Goal: Check status: Check status

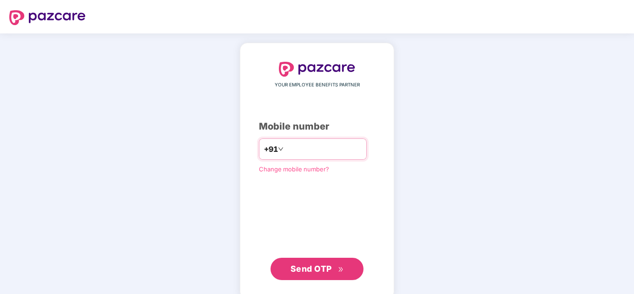
drag, startPoint x: 275, startPoint y: 151, endPoint x: 331, endPoint y: 144, distance: 55.8
click at [331, 144] on input "**********" at bounding box center [324, 149] width 76 height 15
click at [330, 151] on input "**********" at bounding box center [324, 149] width 76 height 15
type input "*"
type input "**********"
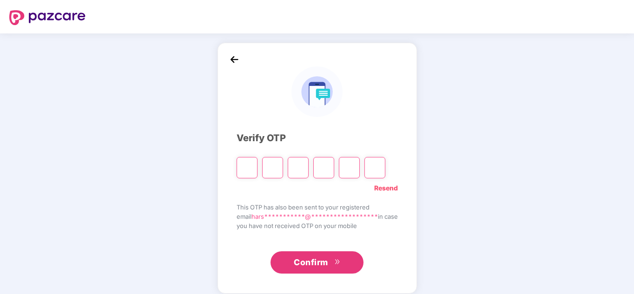
paste input "*"
type input "*"
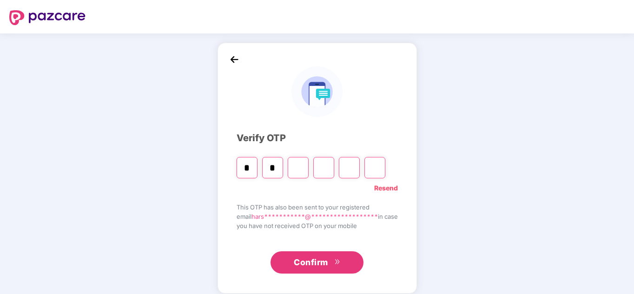
type input "*"
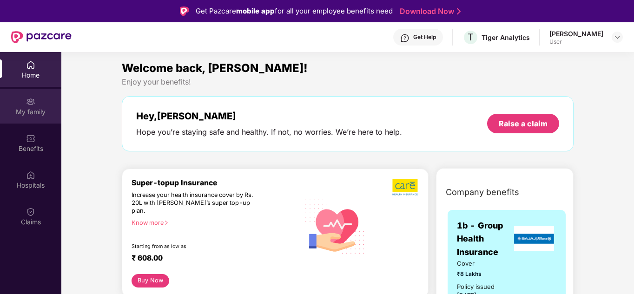
click at [33, 100] on img at bounding box center [30, 101] width 9 height 9
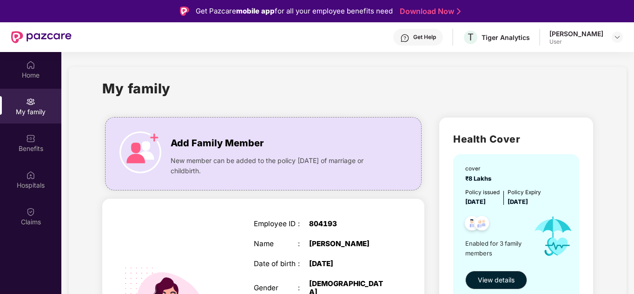
drag, startPoint x: 633, startPoint y: 91, endPoint x: 635, endPoint y: 189, distance: 98.2
click at [634, 189] on html "Get Pazcare mobile app for all your employee benefits need Download Now Get Hel…" at bounding box center [317, 147] width 634 height 294
click at [571, 86] on div "My family" at bounding box center [347, 94] width 491 height 32
click at [28, 144] on div "Benefits" at bounding box center [30, 148] width 61 height 9
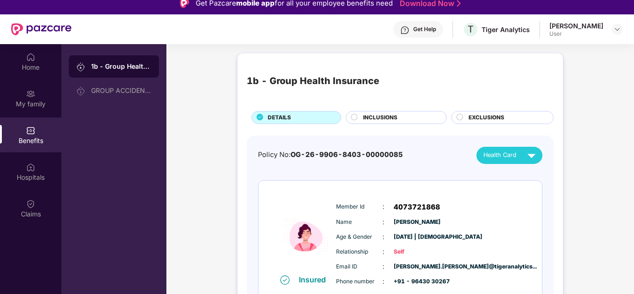
scroll to position [9, 0]
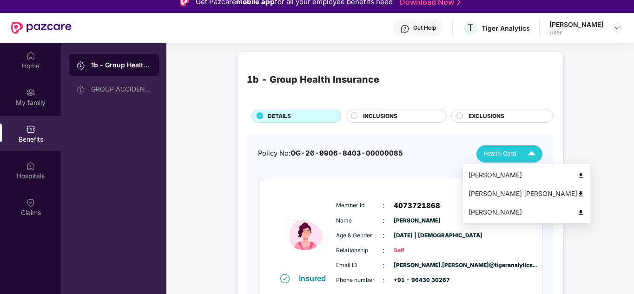
click at [520, 158] on div "Health Card" at bounding box center [512, 154] width 56 height 16
click at [519, 191] on div "[PERSON_NAME] [PERSON_NAME]" at bounding box center [527, 194] width 116 height 10
click at [530, 153] on img at bounding box center [532, 154] width 16 height 16
click at [515, 178] on div "[PERSON_NAME]" at bounding box center [527, 175] width 116 height 10
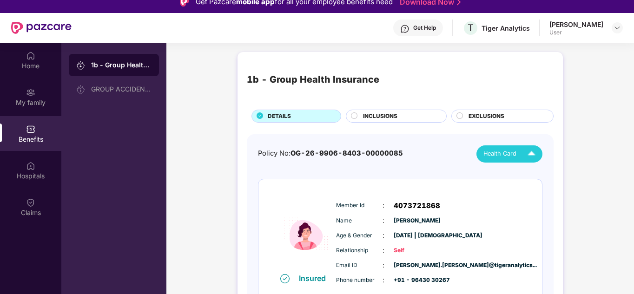
click at [526, 156] on img at bounding box center [532, 154] width 16 height 16
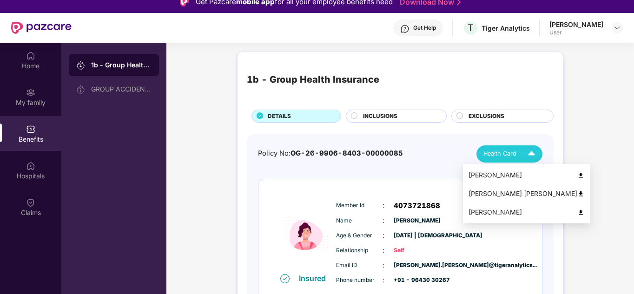
click at [500, 213] on div "[PERSON_NAME]" at bounding box center [527, 212] width 116 height 10
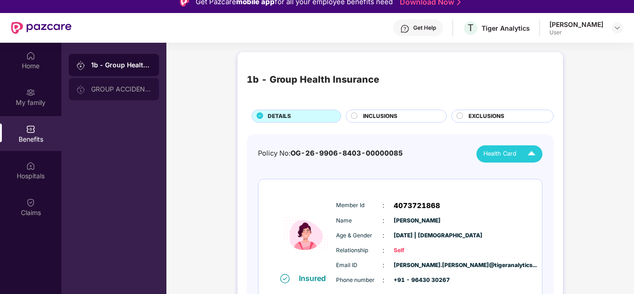
click at [120, 92] on div "GROUP ACCIDENTAL INSURANCE" at bounding box center [121, 89] width 60 height 7
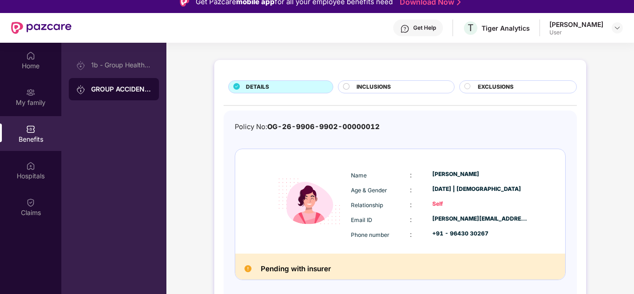
scroll to position [33, 0]
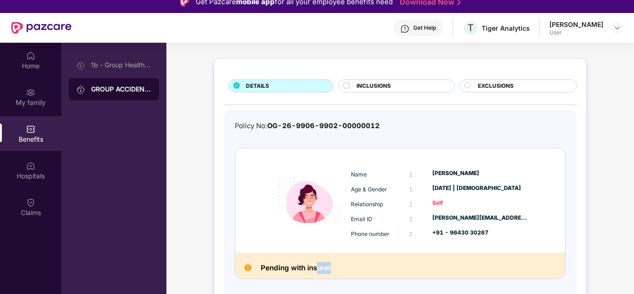
drag, startPoint x: 320, startPoint y: 268, endPoint x: 337, endPoint y: 267, distance: 17.2
click at [337, 267] on div "Pending with insurer" at bounding box center [400, 266] width 330 height 26
click at [359, 274] on div "Pending with insurer" at bounding box center [400, 266] width 330 height 26
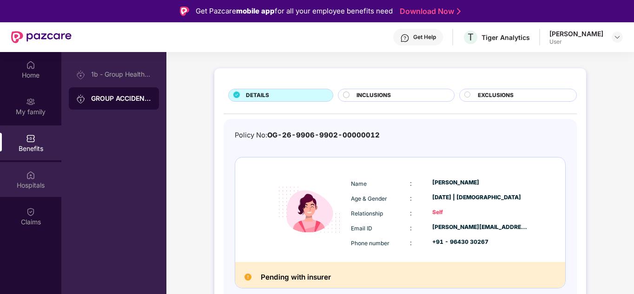
click at [33, 182] on div "Hospitals" at bounding box center [30, 184] width 61 height 9
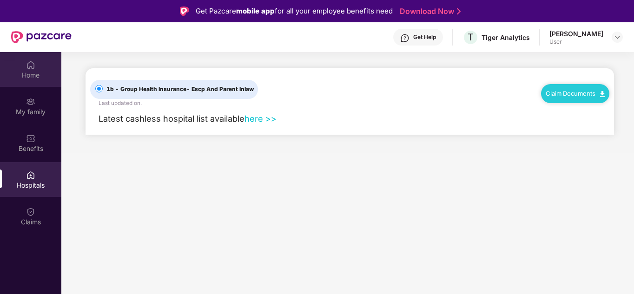
click at [20, 56] on div "Home" at bounding box center [30, 69] width 61 height 35
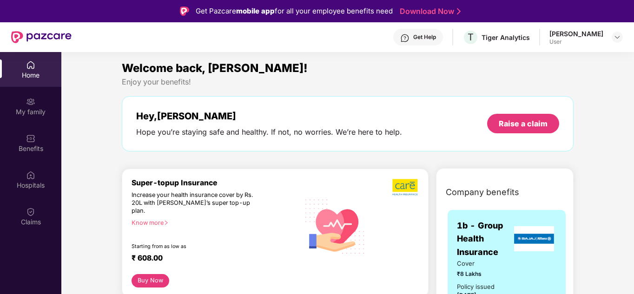
scroll to position [52, 0]
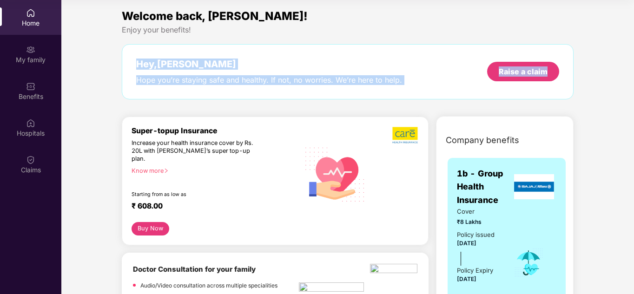
drag, startPoint x: 633, startPoint y: 27, endPoint x: 634, endPoint y: 70, distance: 43.3
drag, startPoint x: 476, startPoint y: 221, endPoint x: 490, endPoint y: 279, distance: 59.2
click at [490, 279] on div "Cover ₹8 Lakhs Policy issued [DATE] Policy Expiry [DATE]" at bounding box center [479, 263] width 44 height 113
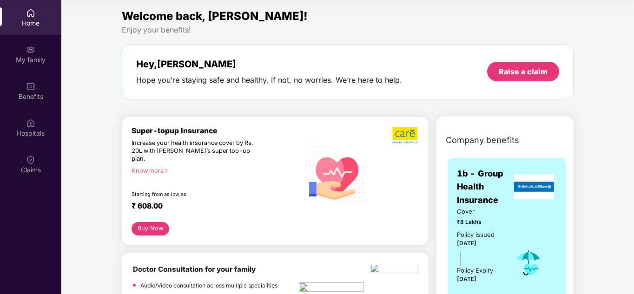
click at [506, 251] on div "Cover ₹8 Lakhs Policy issued [DATE] Policy Expiry [DATE]" at bounding box center [507, 263] width 100 height 113
